Goal: Information Seeking & Learning: Learn about a topic

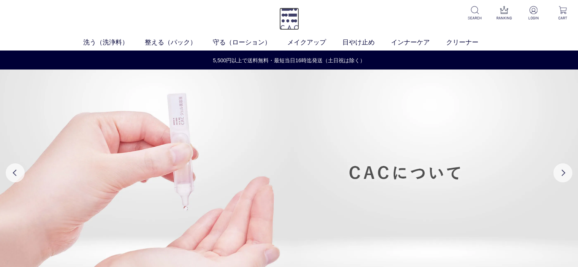
click at [293, 18] on img at bounding box center [289, 19] width 20 height 22
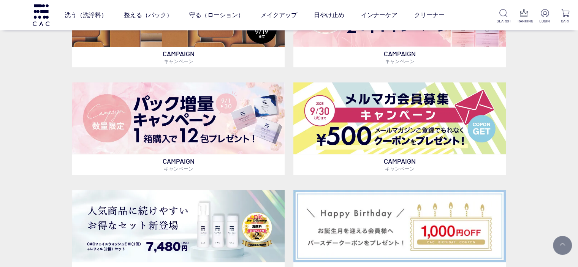
scroll to position [342, 0]
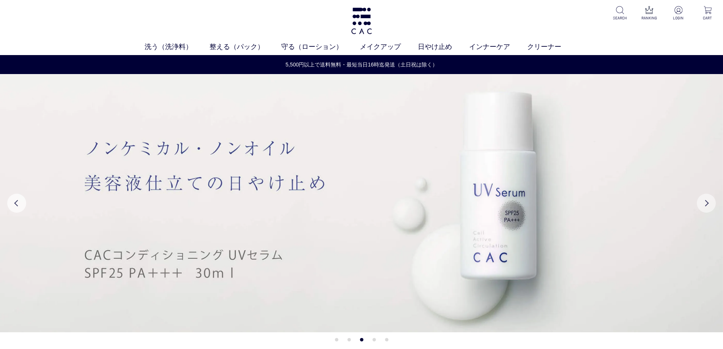
click at [714, 206] on button "Next" at bounding box center [706, 203] width 19 height 19
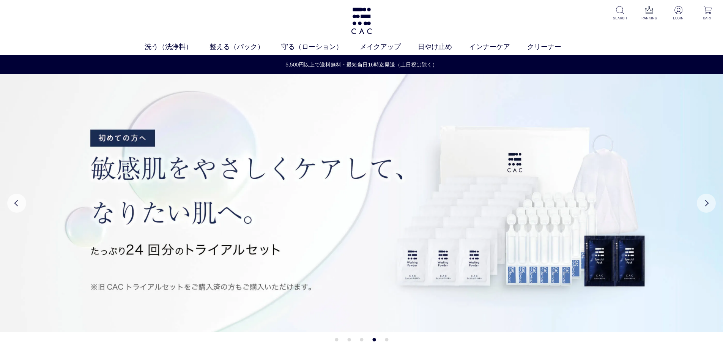
click at [714, 206] on button "Next" at bounding box center [706, 203] width 19 height 19
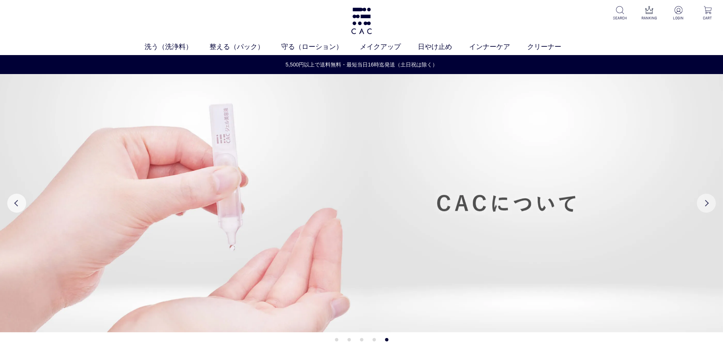
click at [714, 206] on button "Next" at bounding box center [706, 203] width 19 height 19
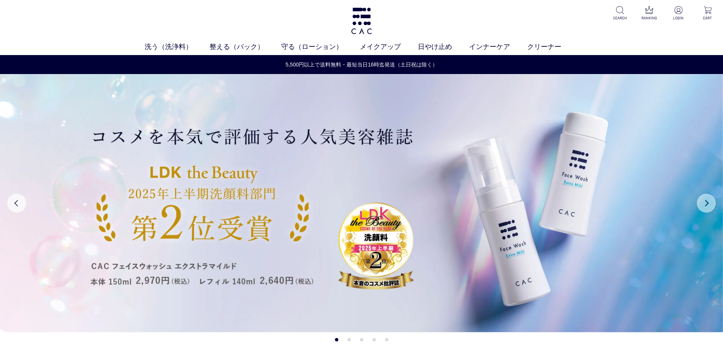
click at [714, 206] on button "Next" at bounding box center [706, 203] width 19 height 19
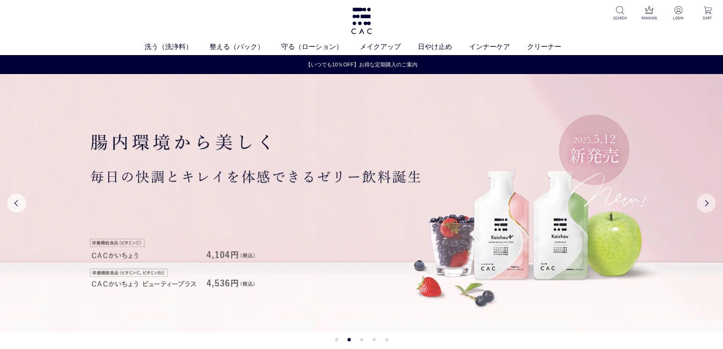
click at [714, 206] on button "Next" at bounding box center [706, 203] width 19 height 19
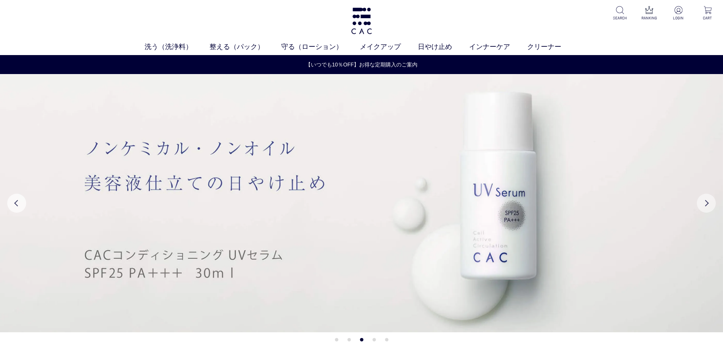
click at [714, 206] on button "Next" at bounding box center [706, 203] width 19 height 19
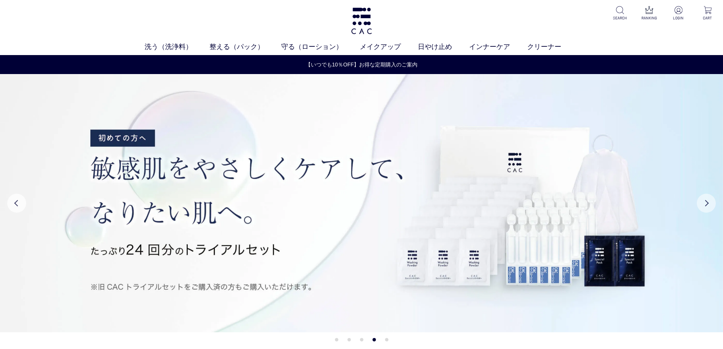
click at [714, 206] on button "Next" at bounding box center [706, 203] width 19 height 19
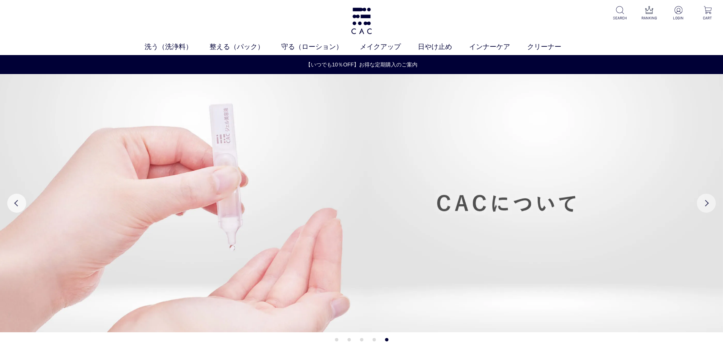
click at [714, 206] on button "Next" at bounding box center [706, 203] width 19 height 19
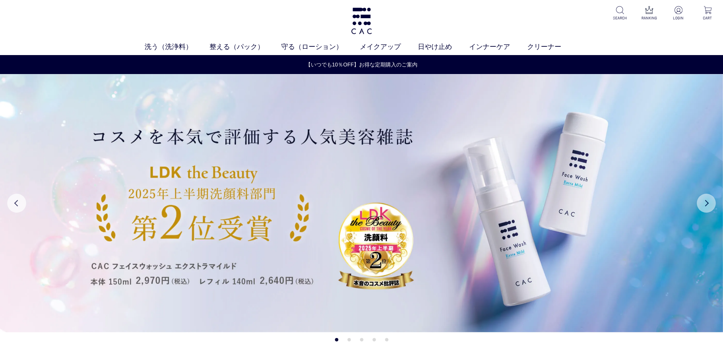
click at [714, 206] on button "Next" at bounding box center [706, 203] width 19 height 19
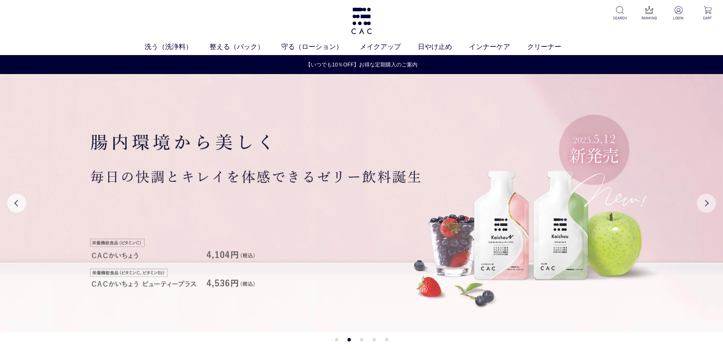
click at [714, 206] on button "Next" at bounding box center [706, 203] width 19 height 19
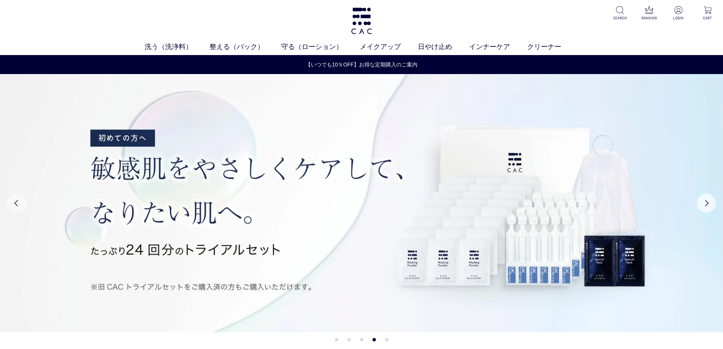
click at [17, 205] on button "Previous" at bounding box center [16, 203] width 19 height 19
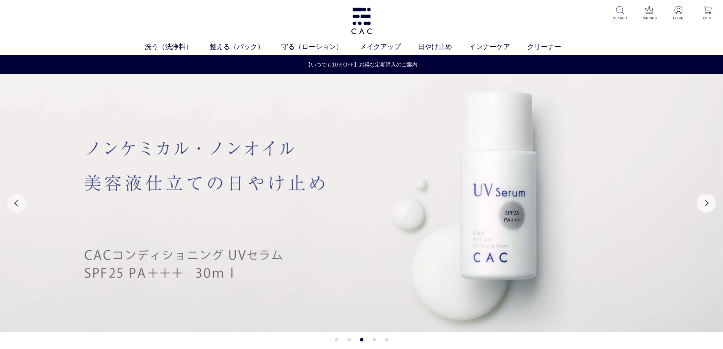
click at [17, 205] on button "Previous" at bounding box center [16, 203] width 19 height 19
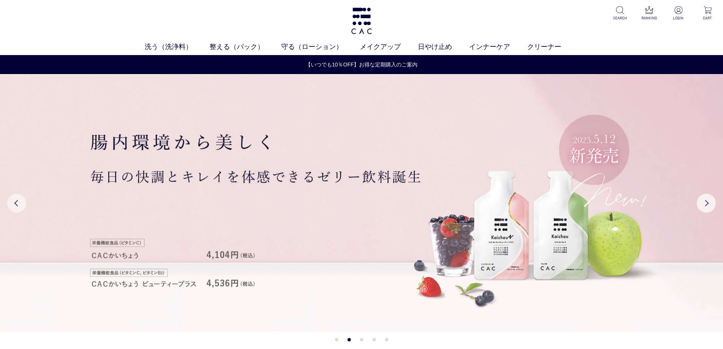
click at [17, 205] on button "Previous" at bounding box center [16, 203] width 19 height 19
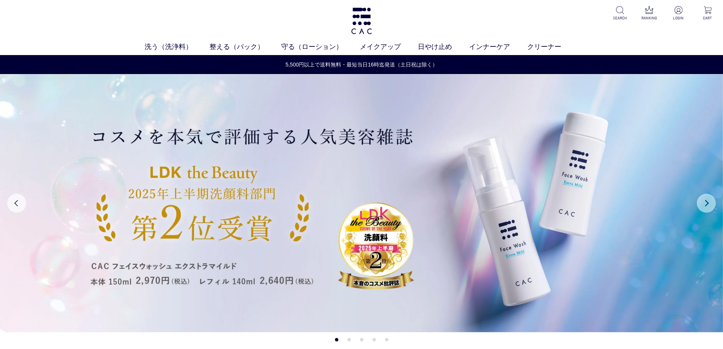
click at [713, 200] on button "Next" at bounding box center [706, 203] width 19 height 19
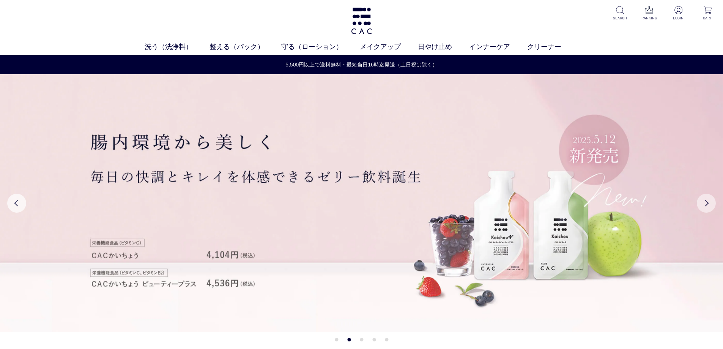
click at [713, 200] on button "Next" at bounding box center [706, 203] width 19 height 19
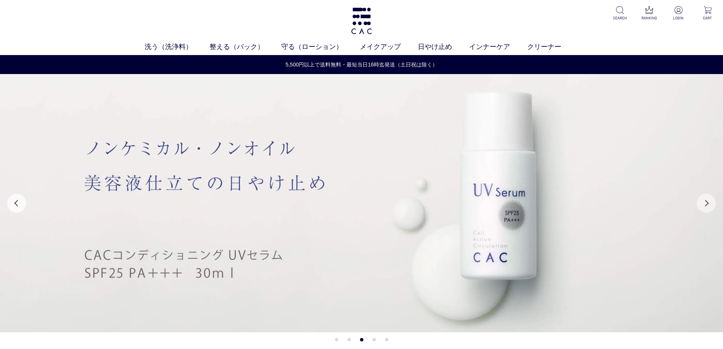
click at [713, 200] on button "Next" at bounding box center [706, 203] width 19 height 19
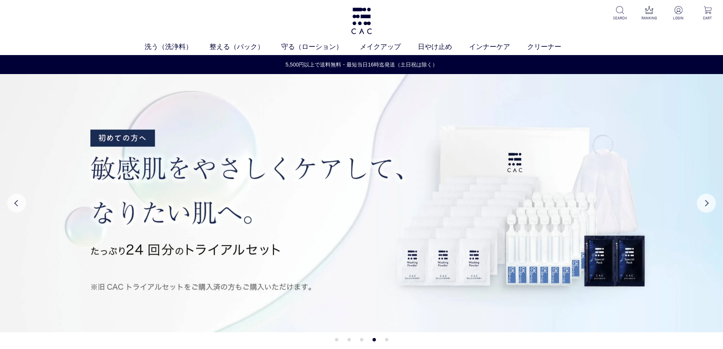
click at [338, 339] on button "1" at bounding box center [336, 339] width 3 height 3
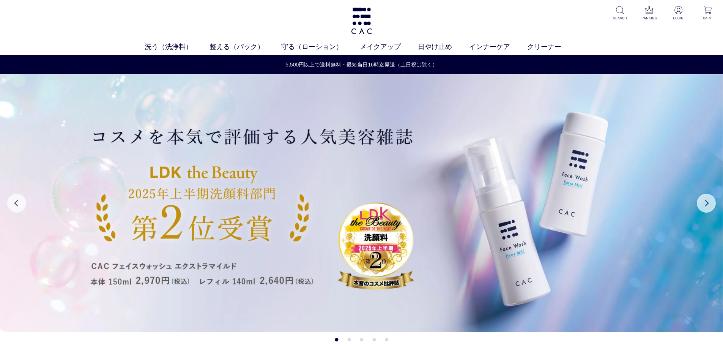
click at [350, 340] on button "2" at bounding box center [348, 339] width 3 height 3
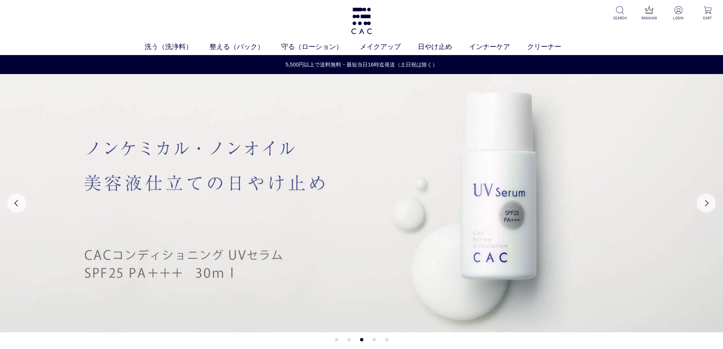
click at [338, 339] on ul "1 2 3 4 5" at bounding box center [362, 340] width 54 height 4
click at [336, 339] on button "1" at bounding box center [336, 339] width 3 height 3
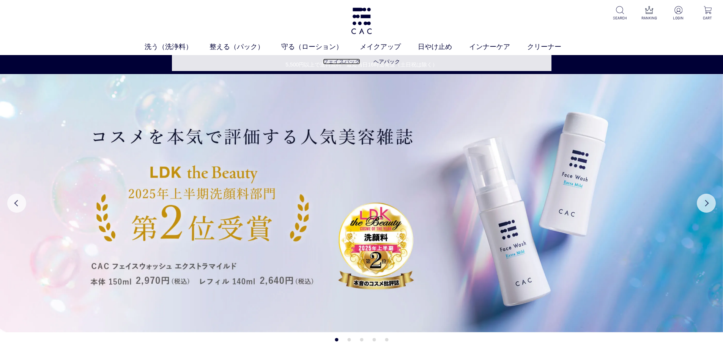
click at [341, 62] on link "フェイスパック" at bounding box center [341, 61] width 37 height 6
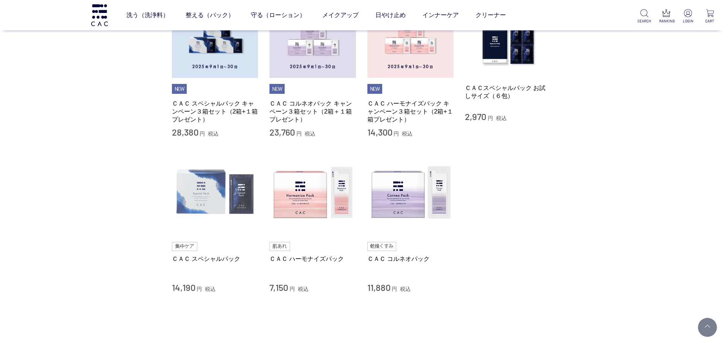
scroll to position [152, 0]
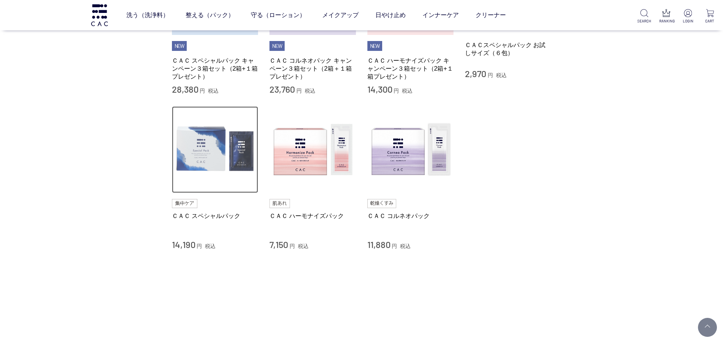
click at [197, 139] on img at bounding box center [215, 149] width 87 height 87
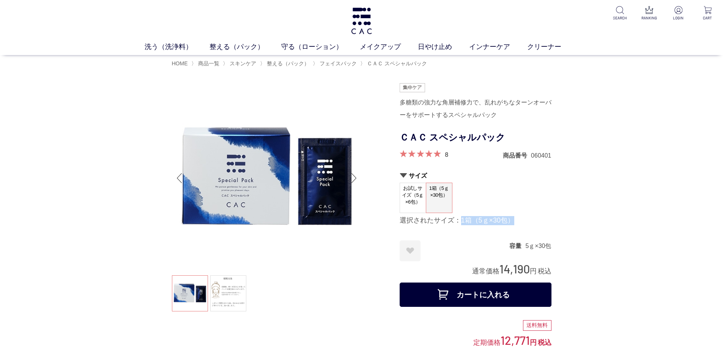
drag, startPoint x: 455, startPoint y: 221, endPoint x: 500, endPoint y: 221, distance: 45.6
click at [500, 221] on div "選択されたサイズ：1箱（5ｇ×30包）" at bounding box center [476, 220] width 152 height 9
copy div "1箱（5ｇ×30包）"
click at [348, 63] on span "フェイスパック" at bounding box center [338, 63] width 37 height 6
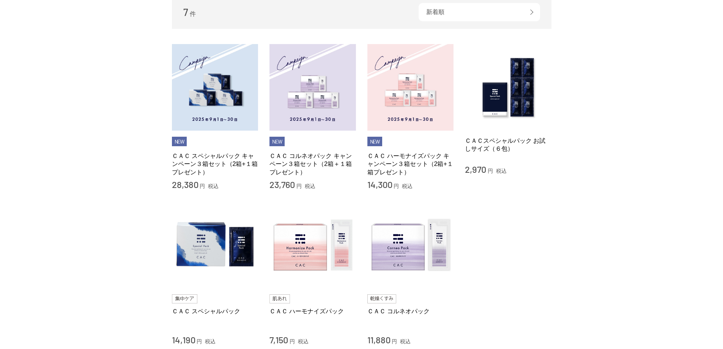
scroll to position [190, 0]
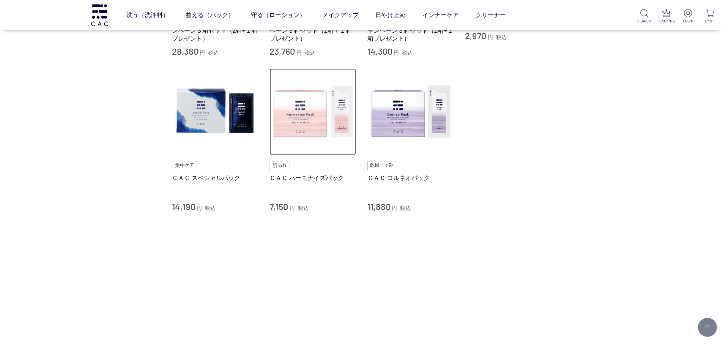
click at [289, 121] on img at bounding box center [313, 111] width 87 height 87
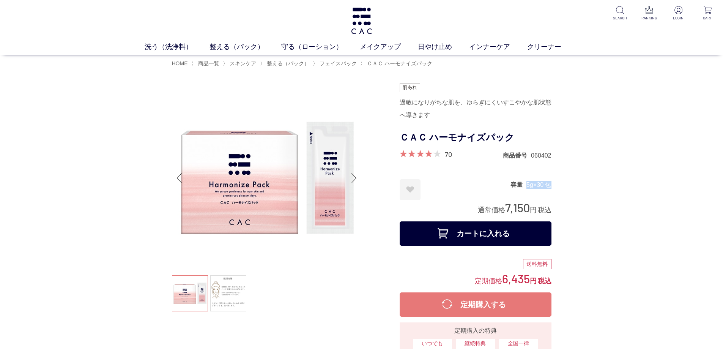
drag, startPoint x: 524, startPoint y: 183, endPoint x: 560, endPoint y: 188, distance: 36.5
copy dl "容量 5g×30 包"
click at [350, 104] on ul at bounding box center [267, 178] width 190 height 190
click at [344, 62] on span "フェイスパック" at bounding box center [338, 63] width 37 height 6
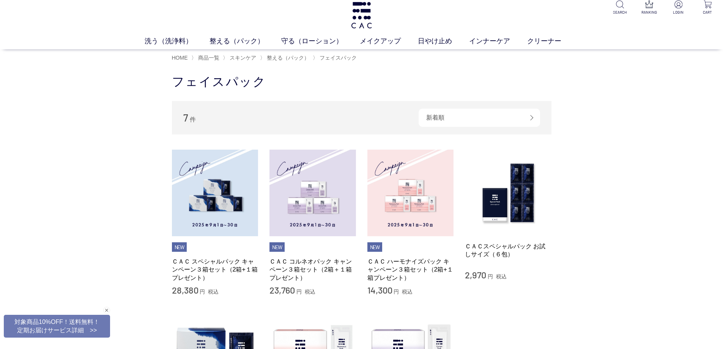
scroll to position [152, 0]
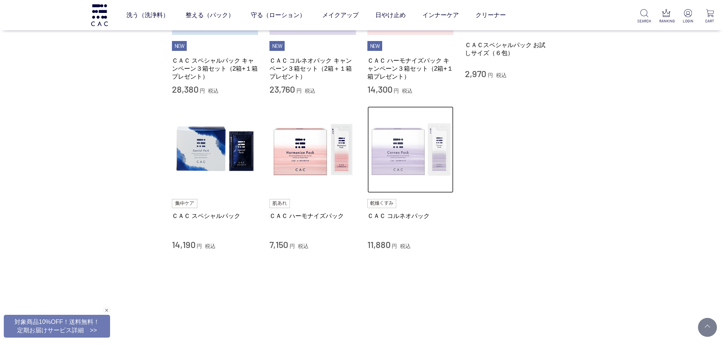
click at [412, 163] on img at bounding box center [411, 149] width 87 height 87
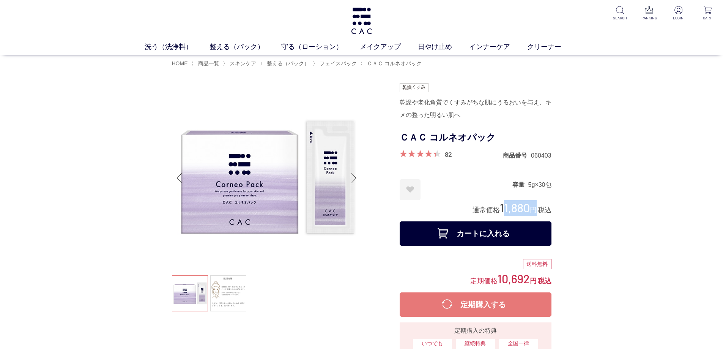
drag, startPoint x: 501, startPoint y: 208, endPoint x: 535, endPoint y: 208, distance: 34.6
click at [535, 208] on div "通常価格 11,880 円 税込" at bounding box center [512, 208] width 79 height 16
copy div "11,880 円"
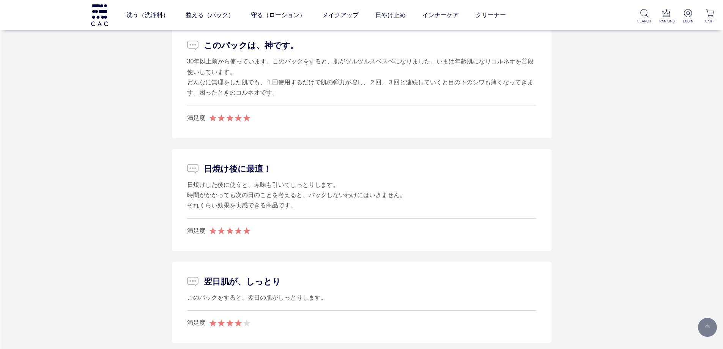
scroll to position [3303, 0]
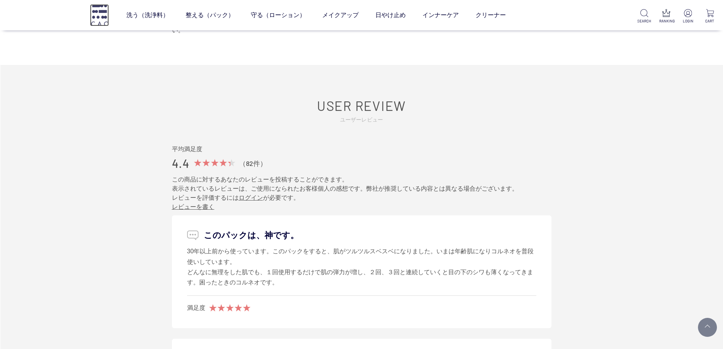
click at [104, 18] on img at bounding box center [99, 15] width 19 height 22
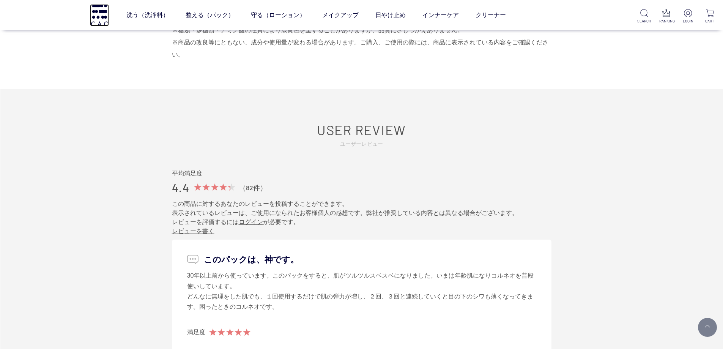
scroll to position [3265, 0]
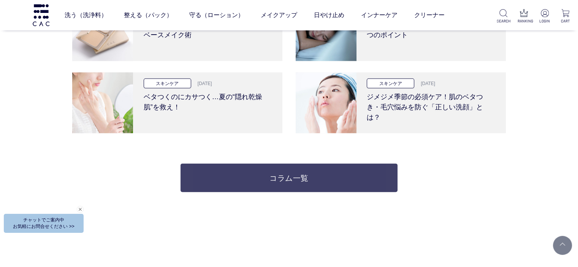
scroll to position [1671, 0]
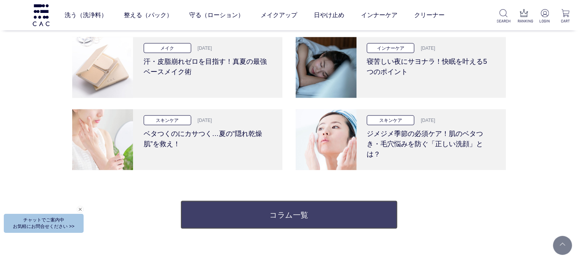
click at [254, 211] on link "コラム一覧" at bounding box center [288, 214] width 216 height 28
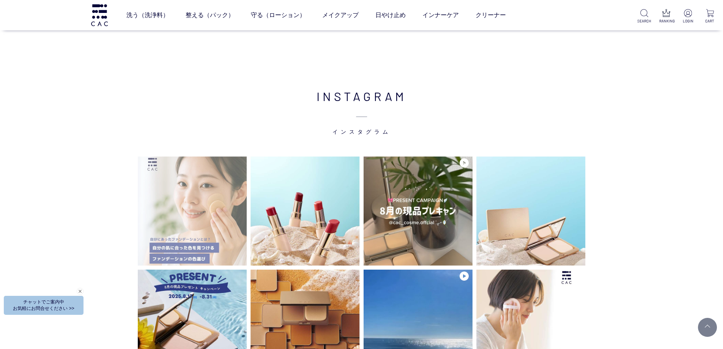
scroll to position [1974, 0]
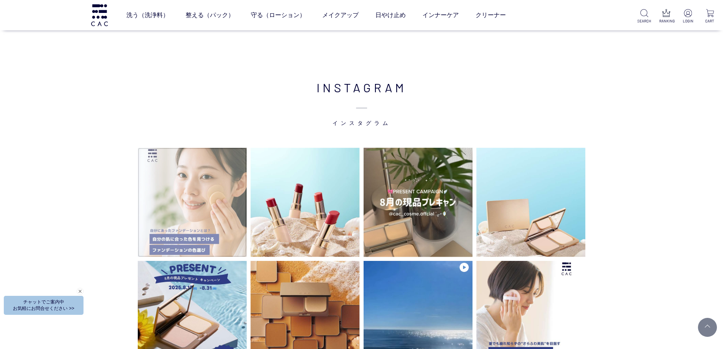
click at [183, 197] on img at bounding box center [192, 202] width 109 height 109
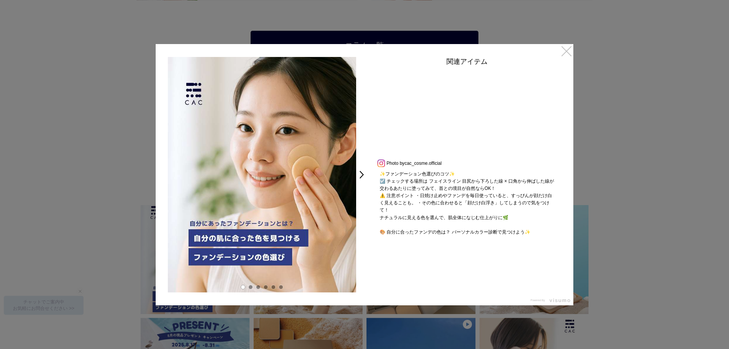
click at [571, 53] on link "×" at bounding box center [567, 51] width 14 height 14
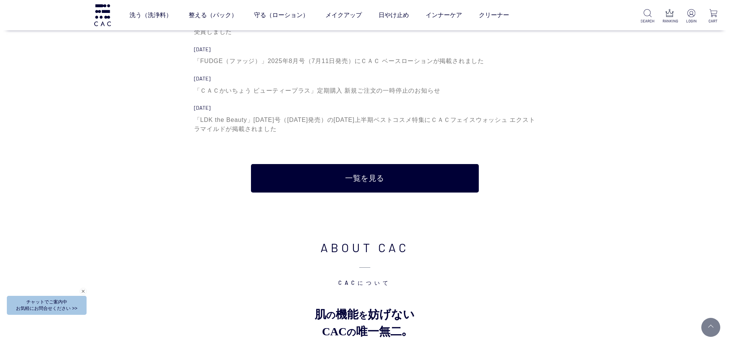
scroll to position [2732, 0]
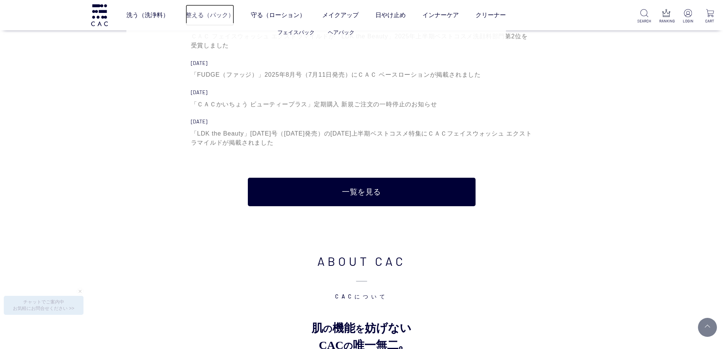
click at [216, 20] on link "整える（パック）" at bounding box center [210, 15] width 49 height 21
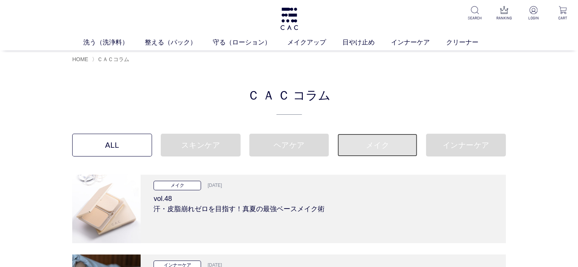
click at [356, 136] on link "メイク" at bounding box center [377, 145] width 80 height 23
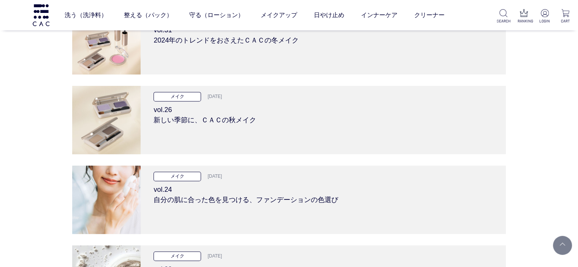
scroll to position [418, 0]
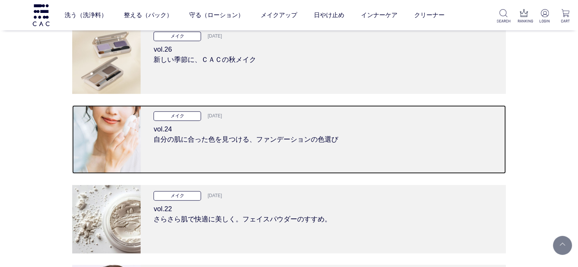
click at [356, 136] on h3 "vol.24 自分の肌に合った色を見つける、ファンデーションの色選び" at bounding box center [322, 133] width 339 height 24
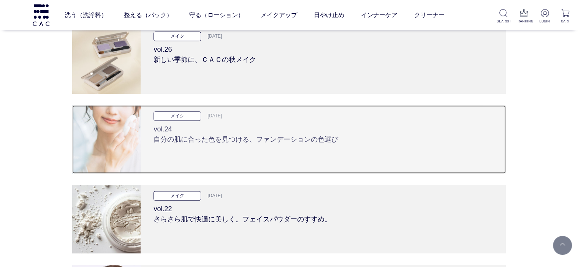
click at [380, 106] on div "メイク 2024.08.23 vol.24 自分の肌に合った色を見つける、ファンデーションの色選び" at bounding box center [322, 139] width 365 height 68
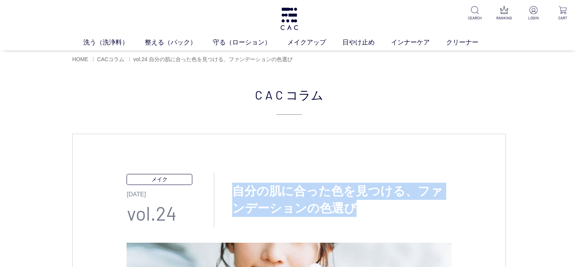
drag, startPoint x: 349, startPoint y: 208, endPoint x: 236, endPoint y: 194, distance: 114.0
click at [236, 194] on h3 "自分の肌に合った色を見つける、ファンデーションの色選び" at bounding box center [332, 200] width 237 height 34
copy h3 "自分の肌に合った色を見つける、ファンデーションの色選び"
drag, startPoint x: 357, startPoint y: 221, endPoint x: 335, endPoint y: 209, distance: 24.8
click at [357, 221] on div "メイク [DATE] vol.24 自分の肌に合った色を見つける、ファンデーションの色選び" at bounding box center [288, 199] width 324 height 55
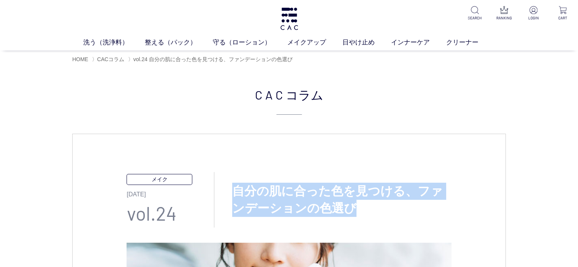
click at [335, 208] on h3 "自分の肌に合った色を見つける、ファンデーションの色選び" at bounding box center [332, 200] width 237 height 34
drag, startPoint x: 340, startPoint y: 203, endPoint x: 235, endPoint y: 192, distance: 106.2
click at [235, 192] on h3 "自分の肌に合った色を見つける、ファンデーションの色選び" at bounding box center [332, 200] width 237 height 34
copy h3 "自分の肌に合った色を見つける、ファンデーションの色選び"
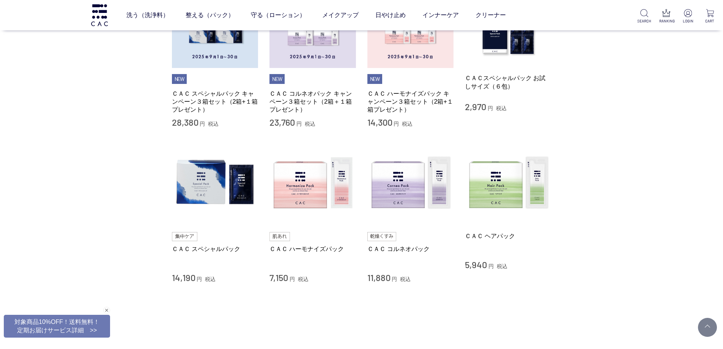
scroll to position [228, 0]
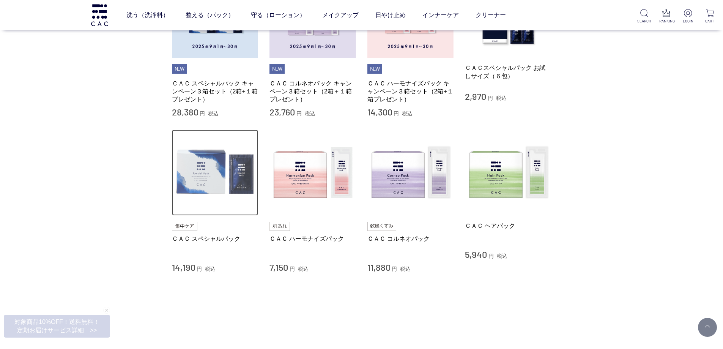
click at [213, 183] on img at bounding box center [215, 172] width 87 height 87
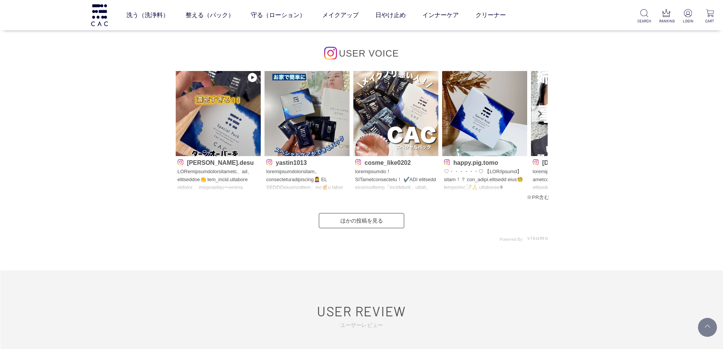
scroll to position [3493, 0]
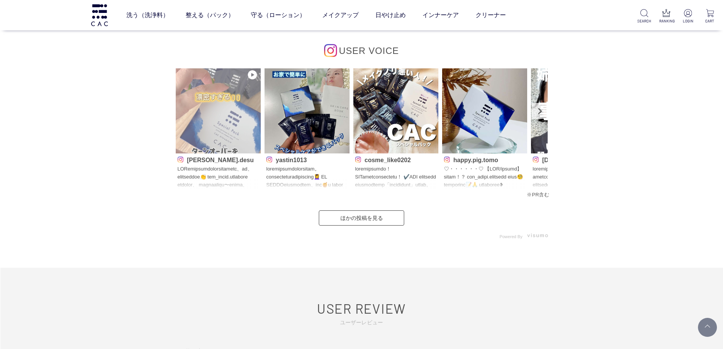
click at [237, 131] on img at bounding box center [218, 110] width 85 height 85
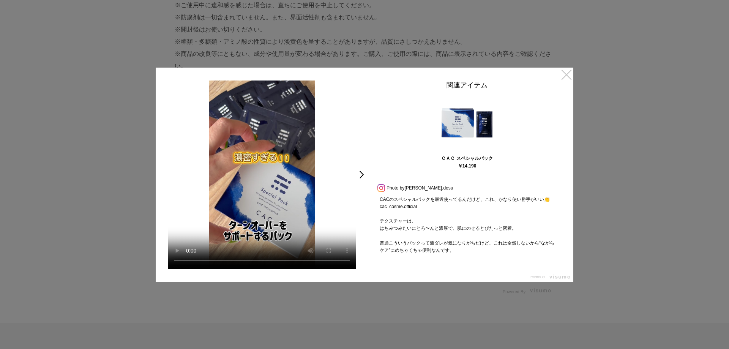
click at [565, 78] on link "×" at bounding box center [567, 75] width 14 height 14
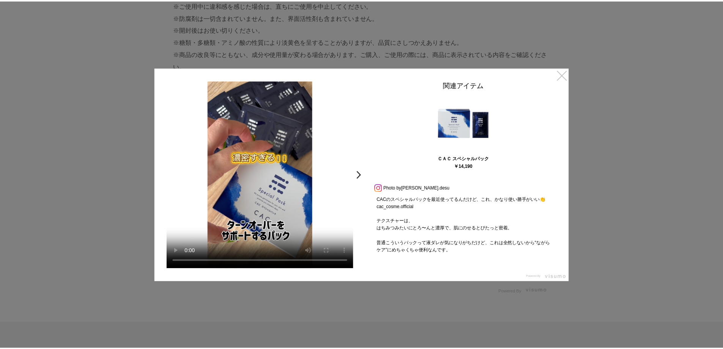
scroll to position [3493, 0]
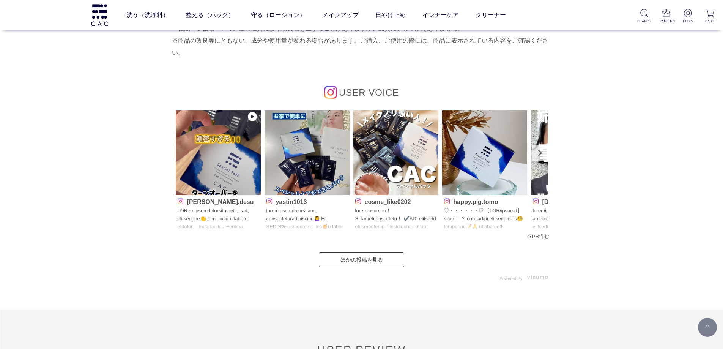
scroll to position [3455, 0]
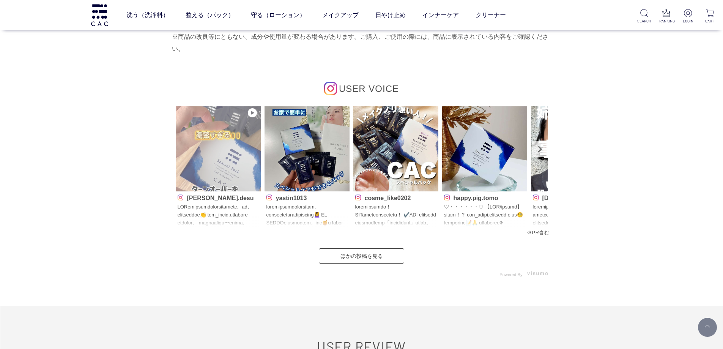
click at [229, 171] on img at bounding box center [218, 148] width 85 height 85
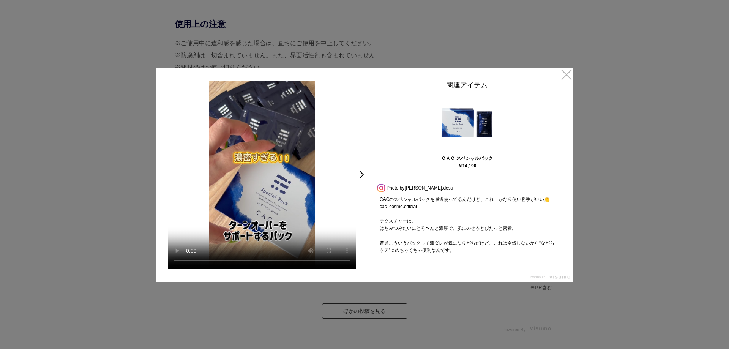
click at [567, 76] on link "×" at bounding box center [567, 75] width 14 height 14
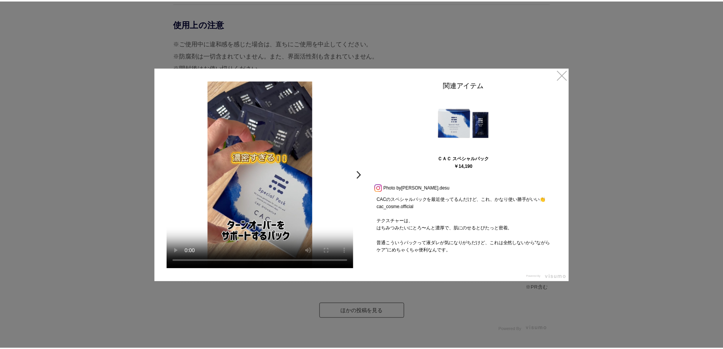
scroll to position [3455, 0]
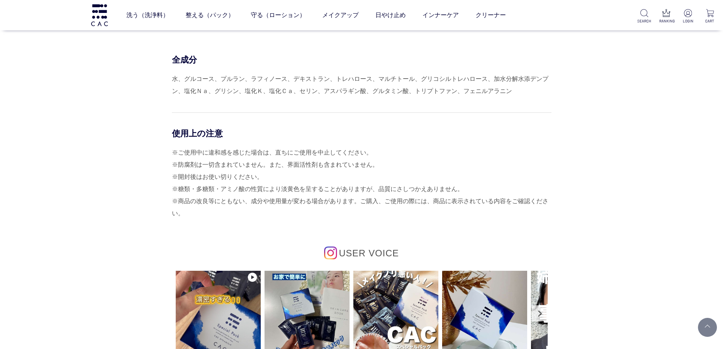
scroll to position [3379, 0]
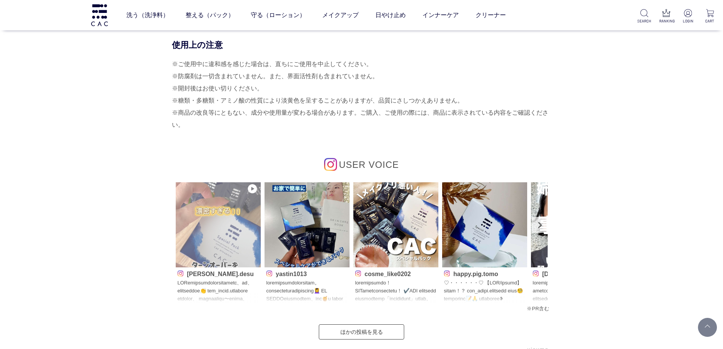
click at [234, 240] on img at bounding box center [218, 224] width 85 height 85
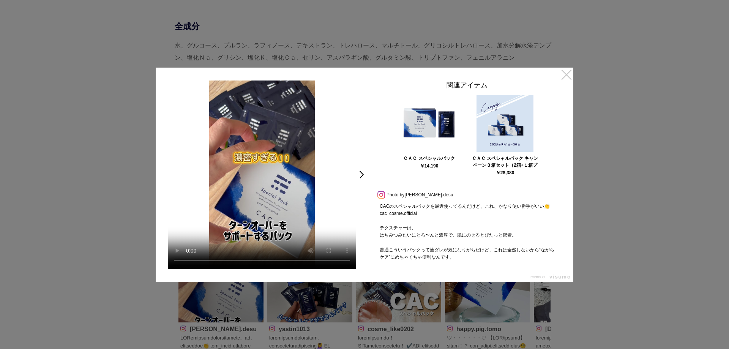
click at [565, 79] on link "×" at bounding box center [567, 75] width 14 height 14
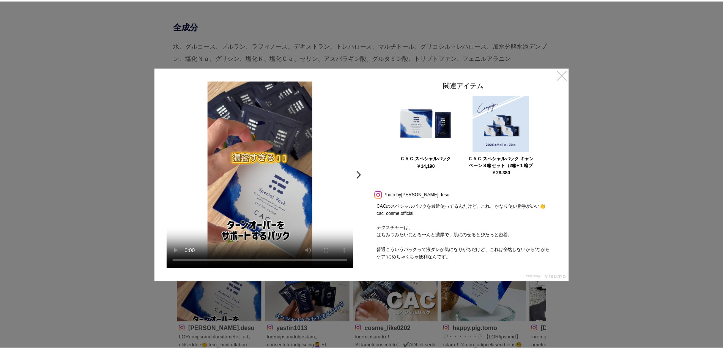
scroll to position [3379, 0]
